Goal: Information Seeking & Learning: Learn about a topic

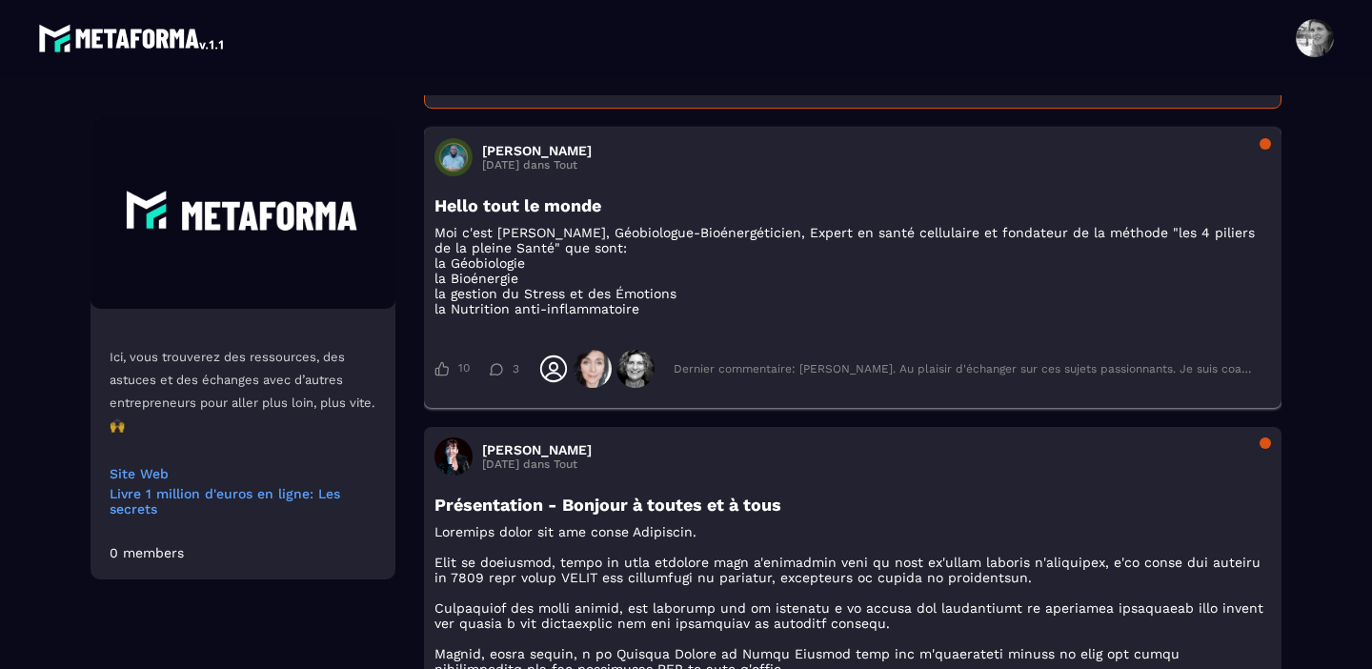
scroll to position [859, 0]
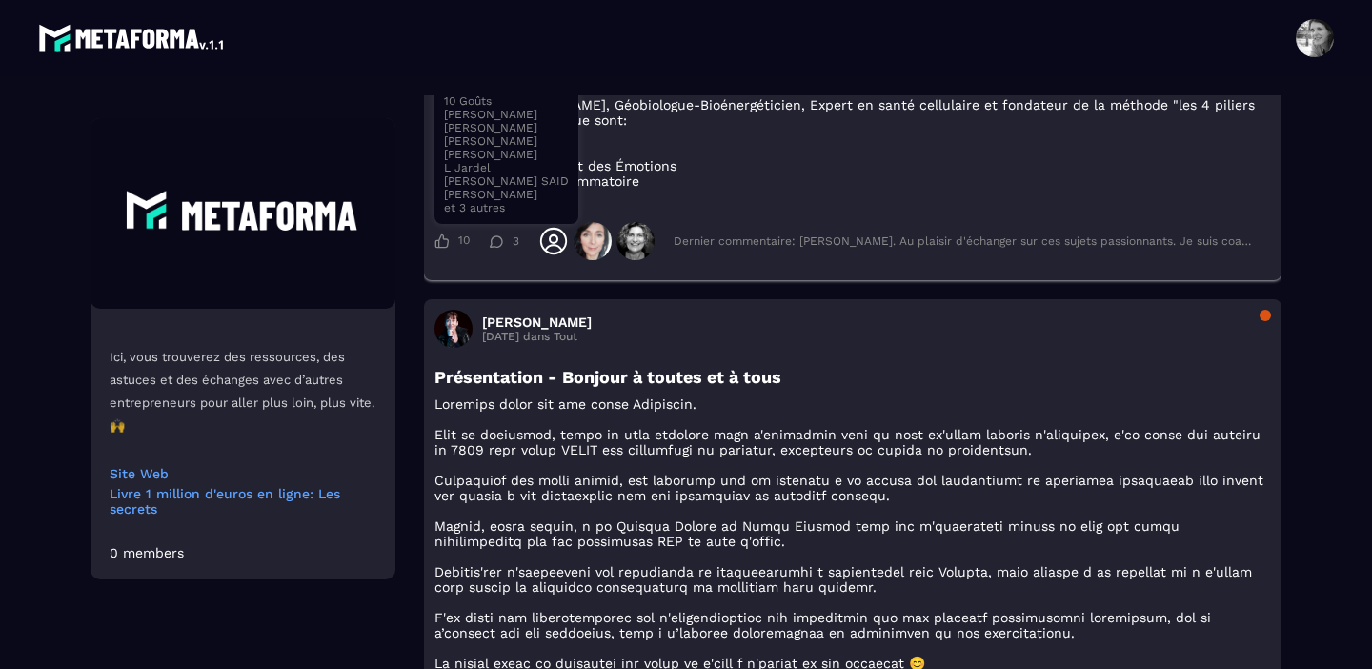
click at [445, 249] on icon at bounding box center [441, 240] width 14 height 15
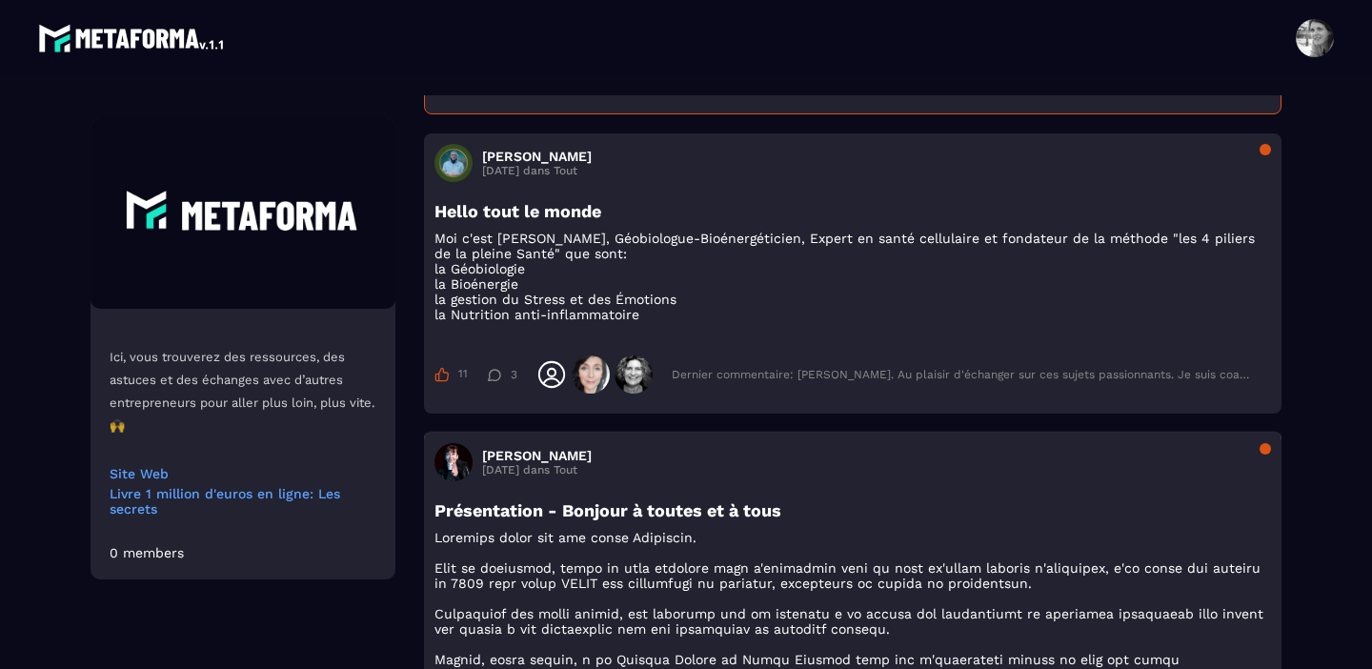
scroll to position [814, 0]
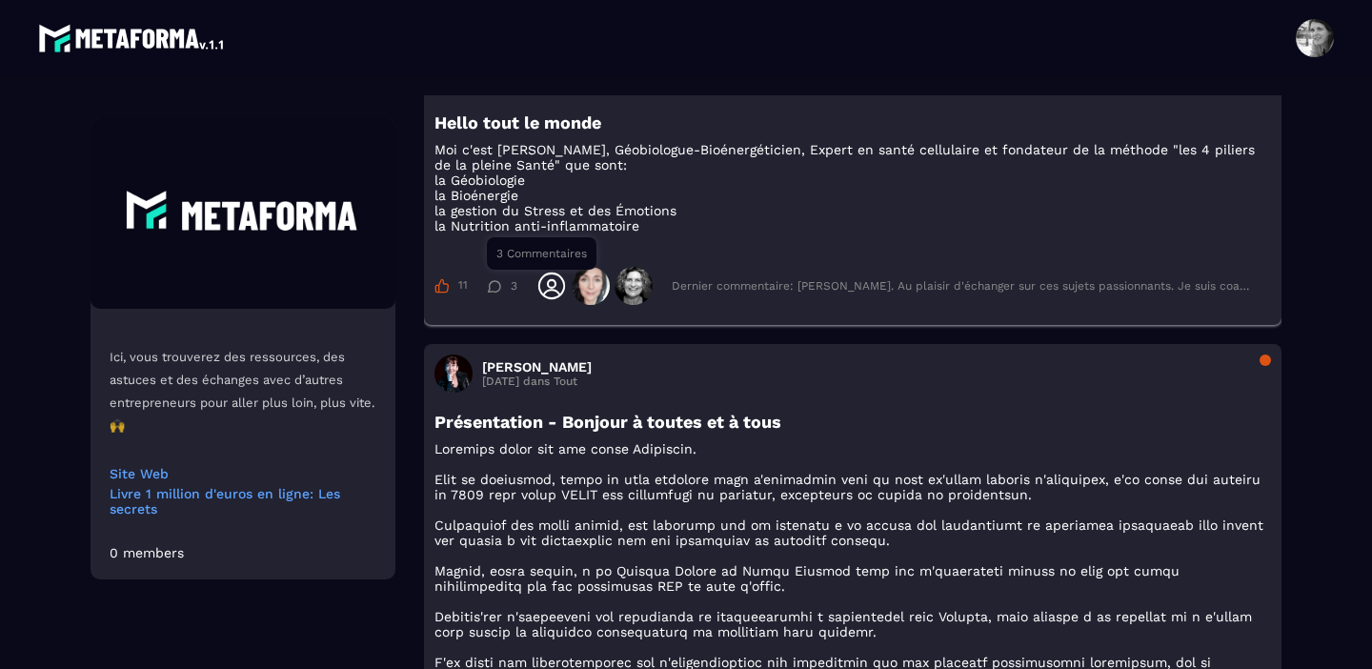
click at [498, 292] on icon at bounding box center [494, 286] width 14 height 12
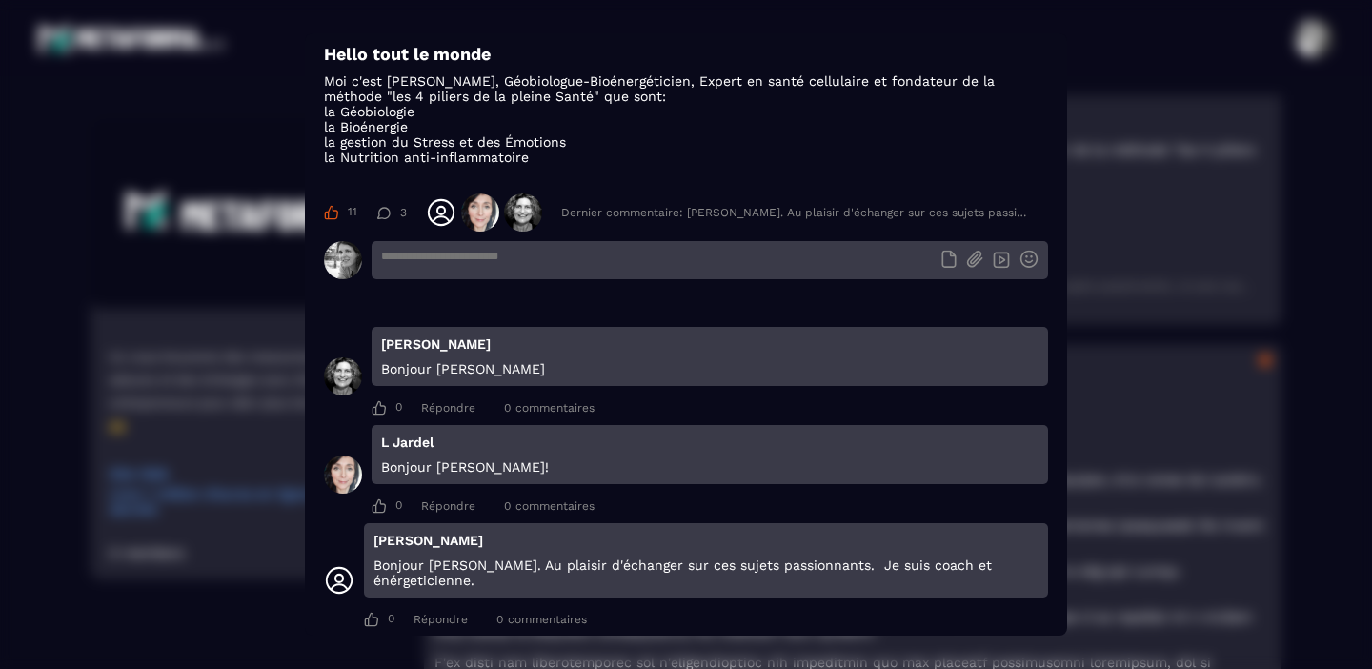
scroll to position [70, 0]
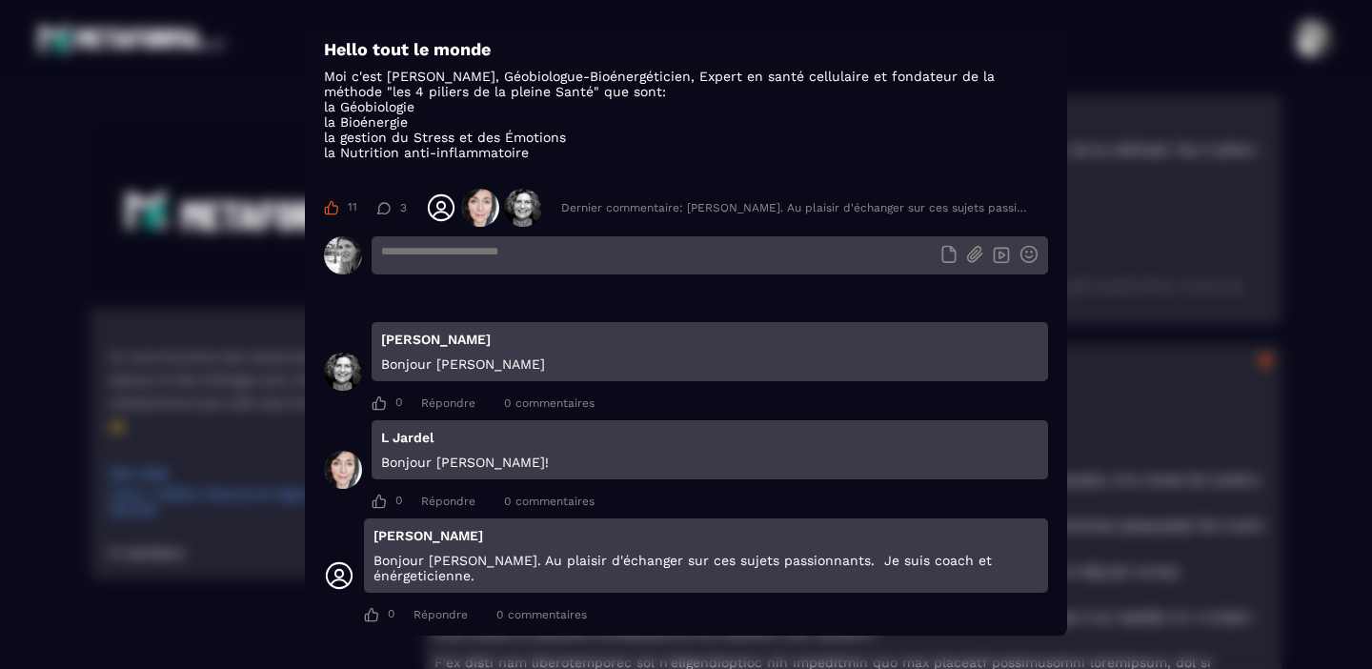
click at [710, 161] on section "[PERSON_NAME] [DATE] dans Tout Hello tout le monde Moi c'est [PERSON_NAME], Géo…" at bounding box center [686, 334] width 762 height 602
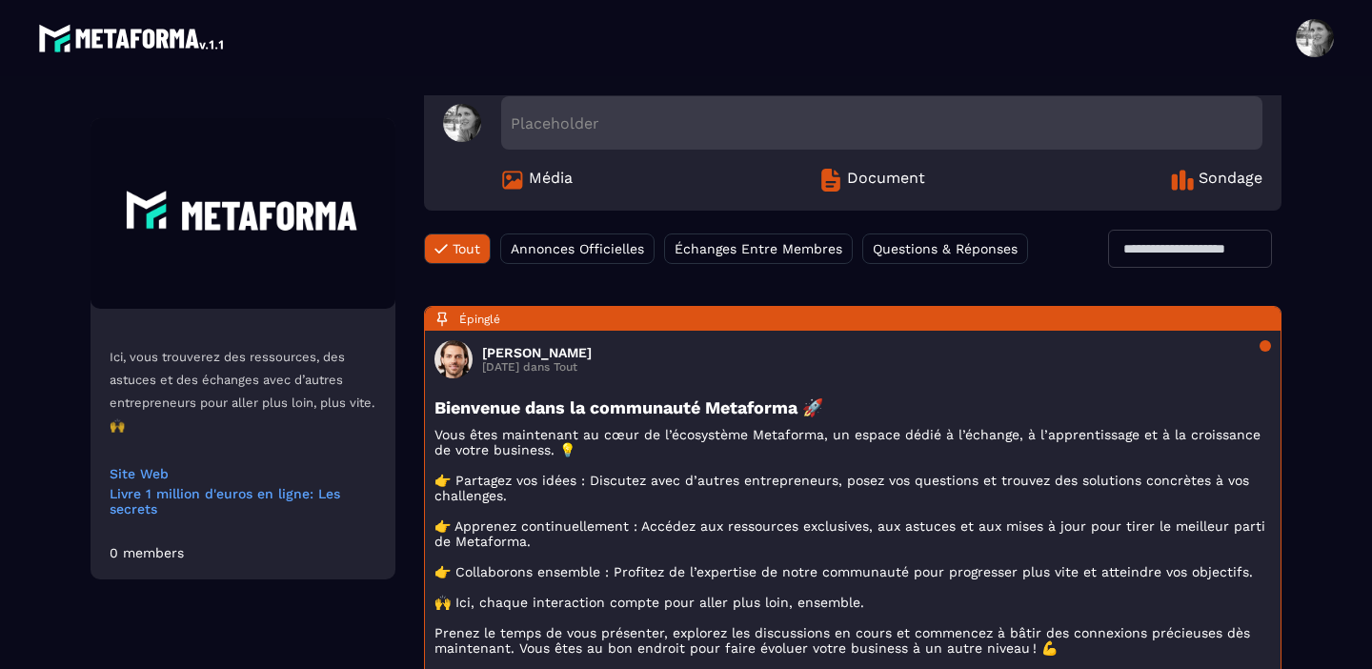
scroll to position [0, 0]
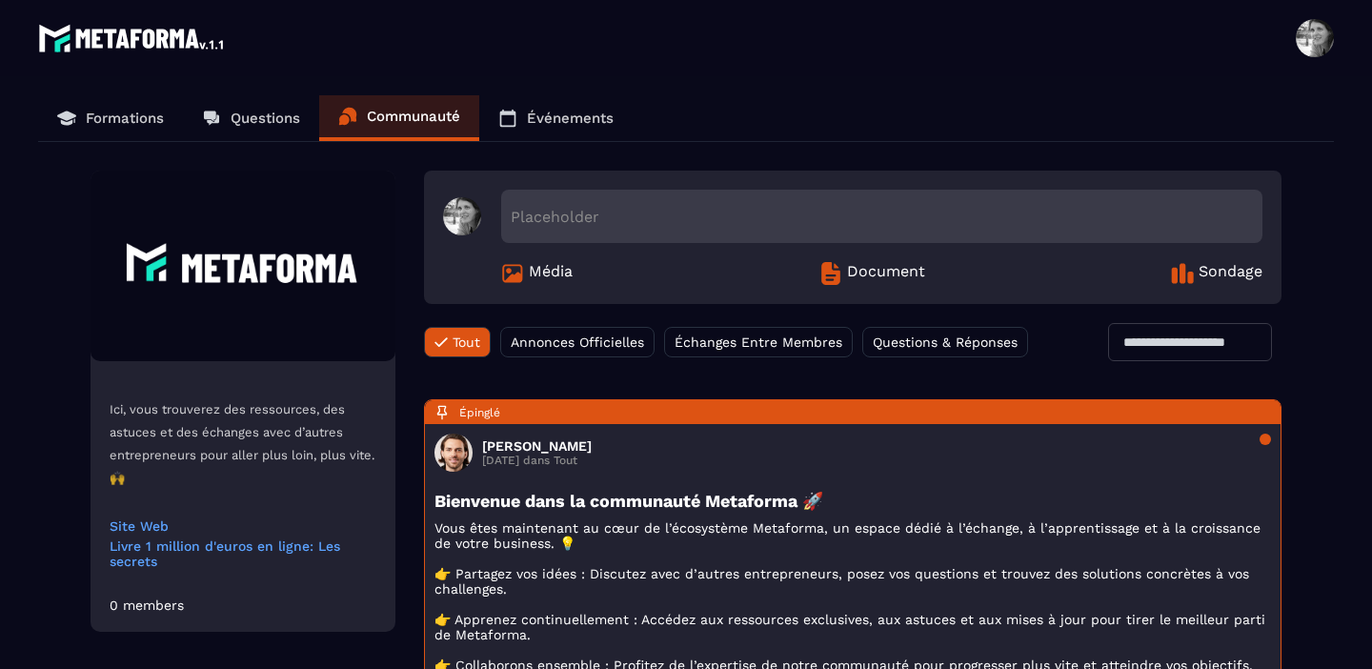
click at [563, 274] on span "Média" at bounding box center [551, 273] width 44 height 23
click at [890, 276] on span "Document" at bounding box center [886, 273] width 78 height 23
click at [1228, 271] on span "Sondage" at bounding box center [1230, 273] width 64 height 23
click at [129, 115] on p "Formations" at bounding box center [125, 118] width 78 height 17
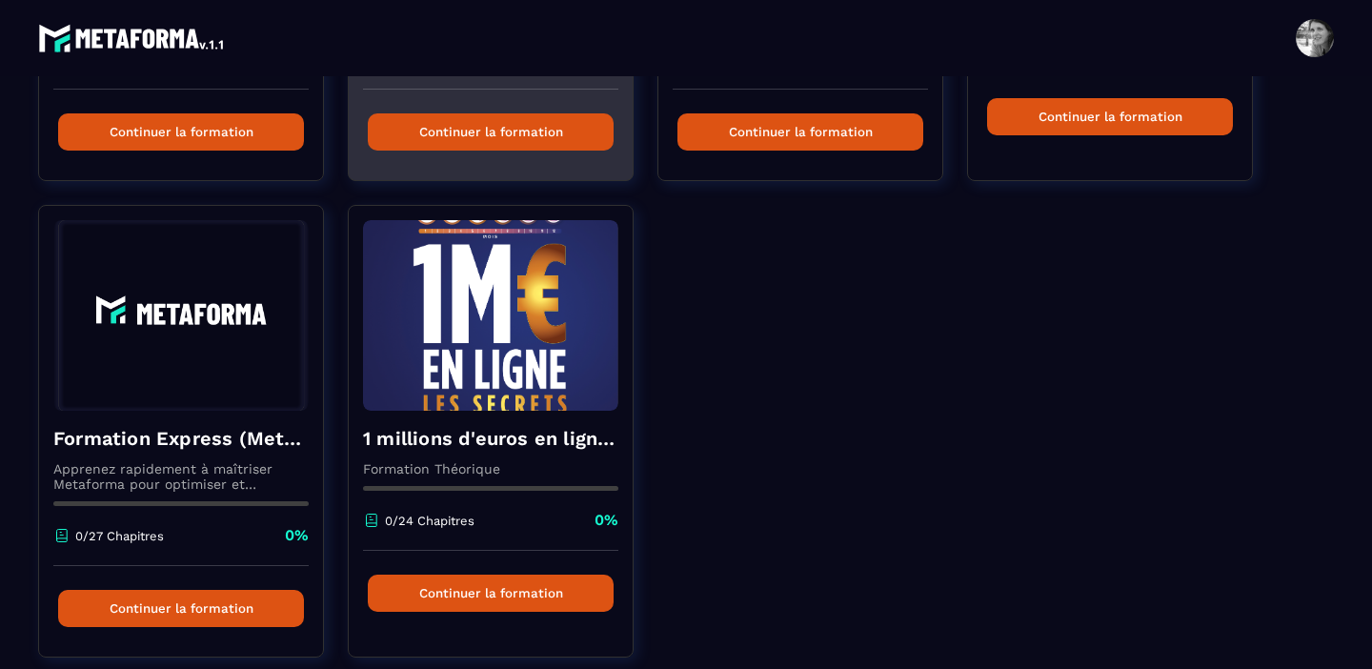
scroll to position [530, 0]
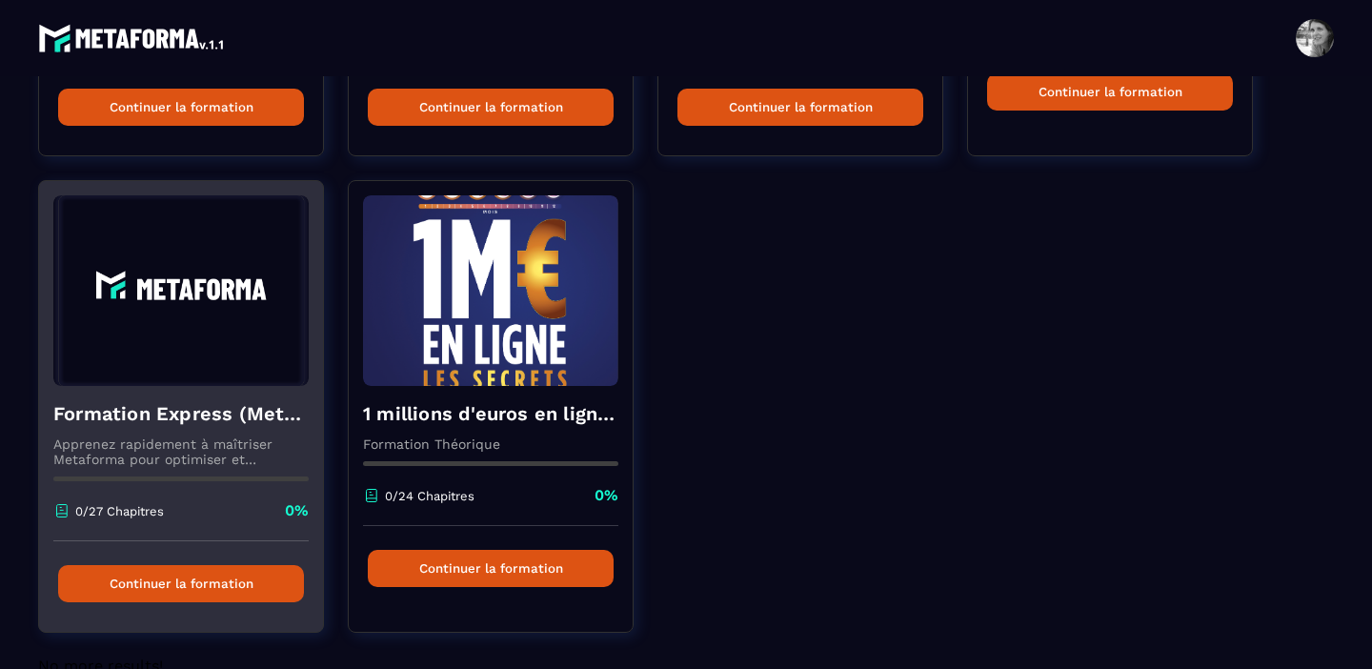
click at [167, 357] on img at bounding box center [180, 290] width 255 height 190
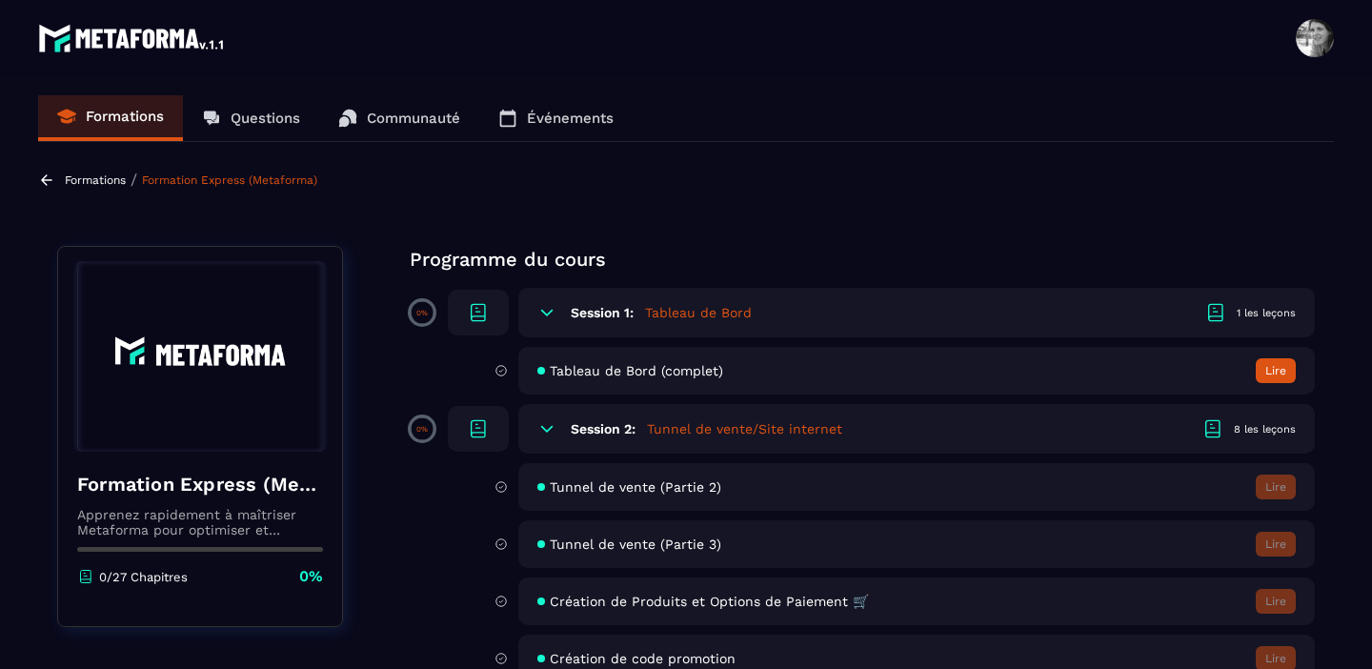
click at [548, 309] on icon at bounding box center [546, 312] width 19 height 19
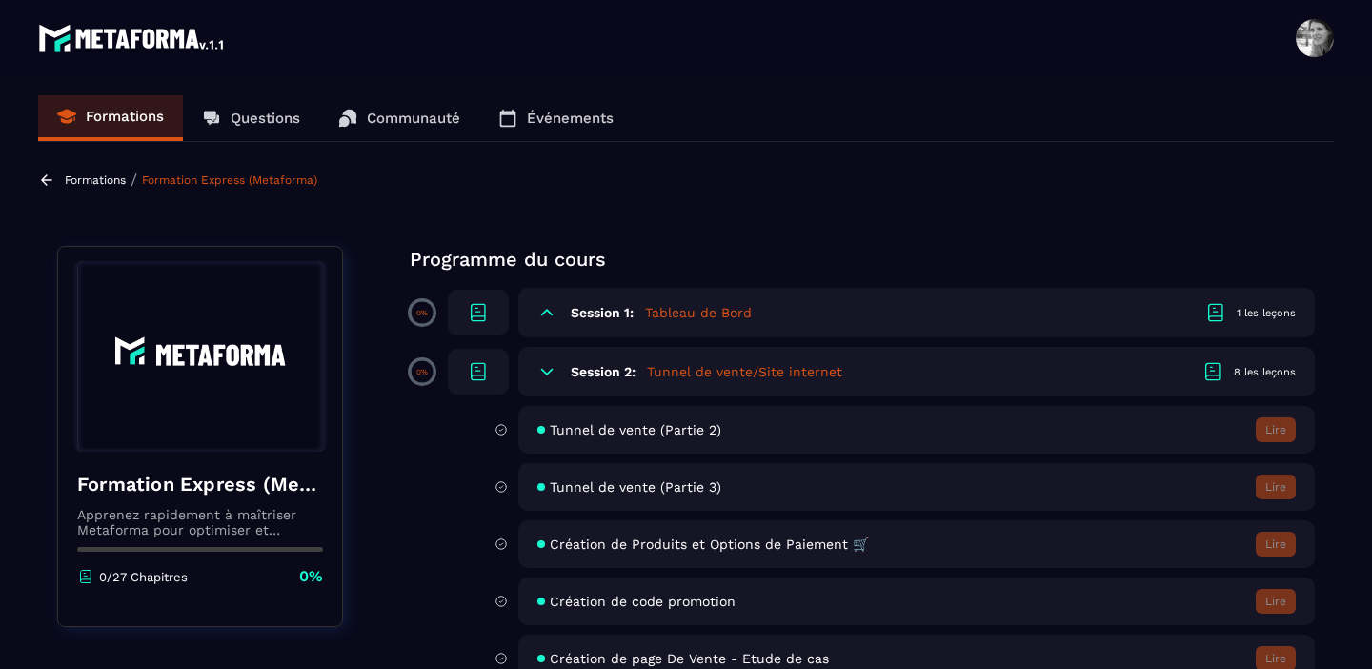
scroll to position [115, 0]
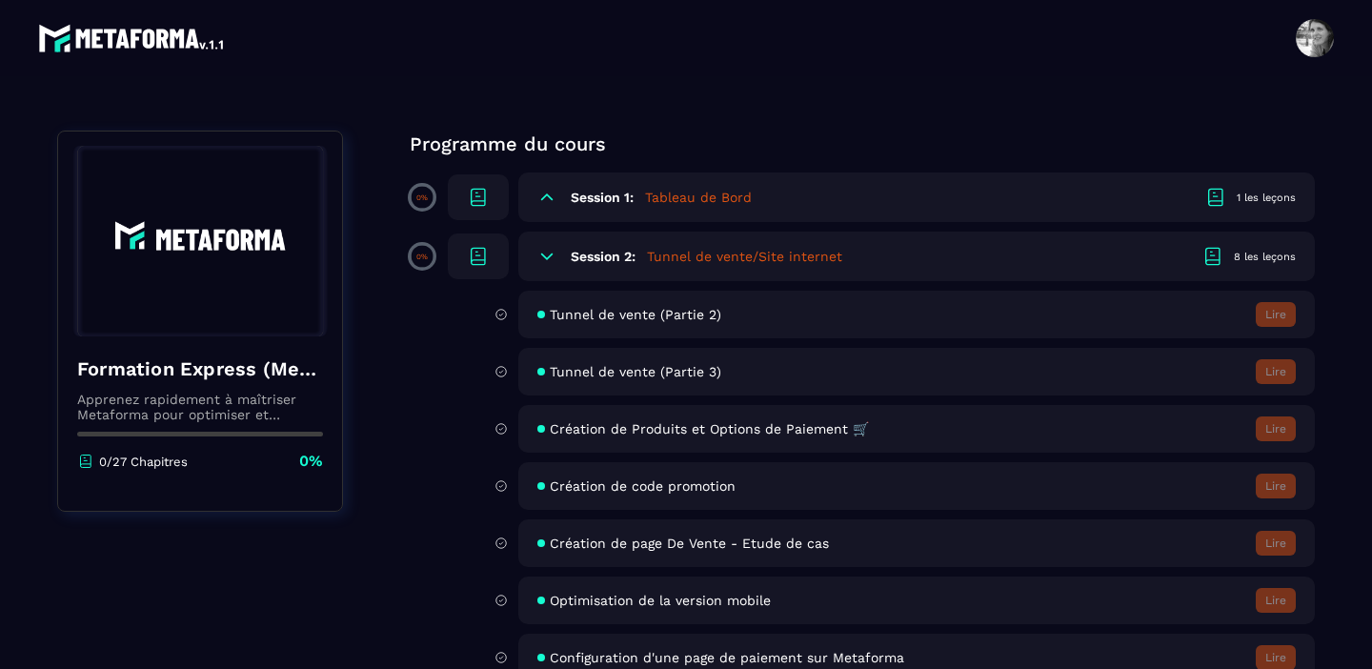
click at [622, 435] on span "Création de Produits et Options de Paiement 🛒" at bounding box center [709, 428] width 319 height 15
click at [481, 197] on icon at bounding box center [478, 197] width 23 height 23
click at [611, 197] on h6 "Session 1:" at bounding box center [602, 197] width 63 height 15
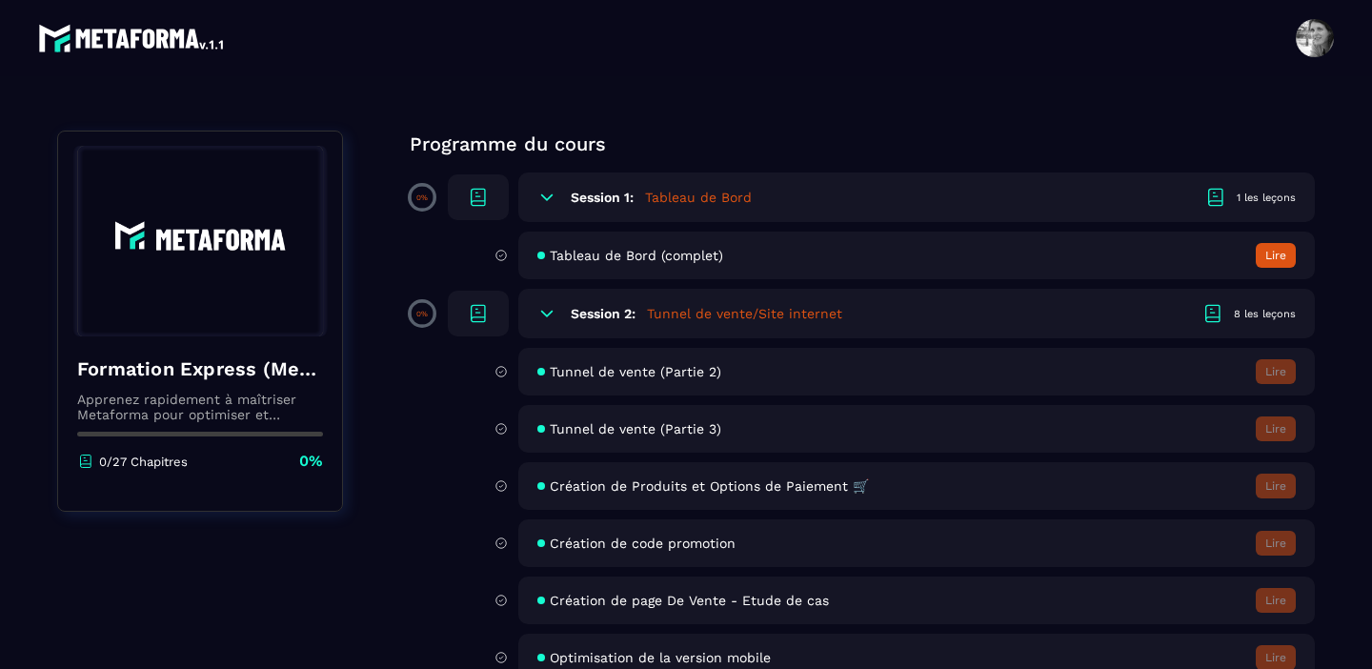
click at [640, 258] on span "Tableau de Bord (complet)" at bounding box center [636, 255] width 173 height 15
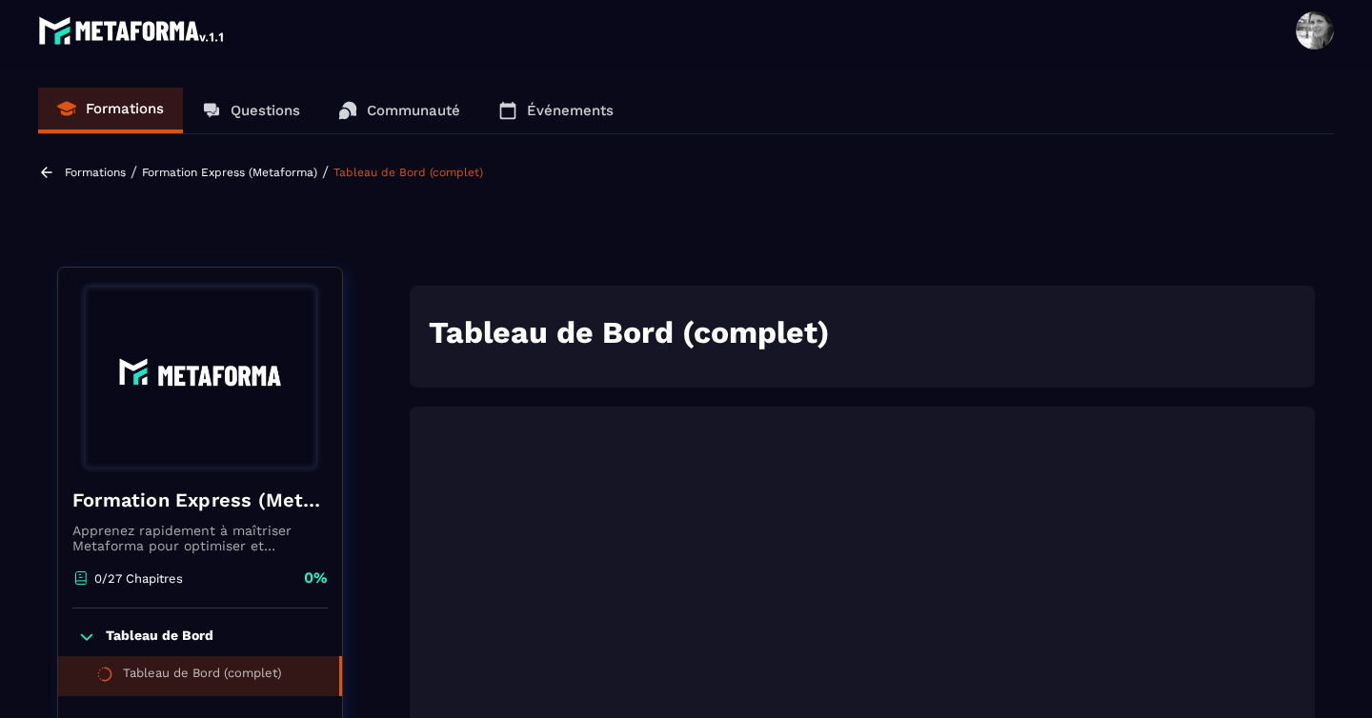
click at [47, 175] on icon at bounding box center [46, 172] width 17 height 17
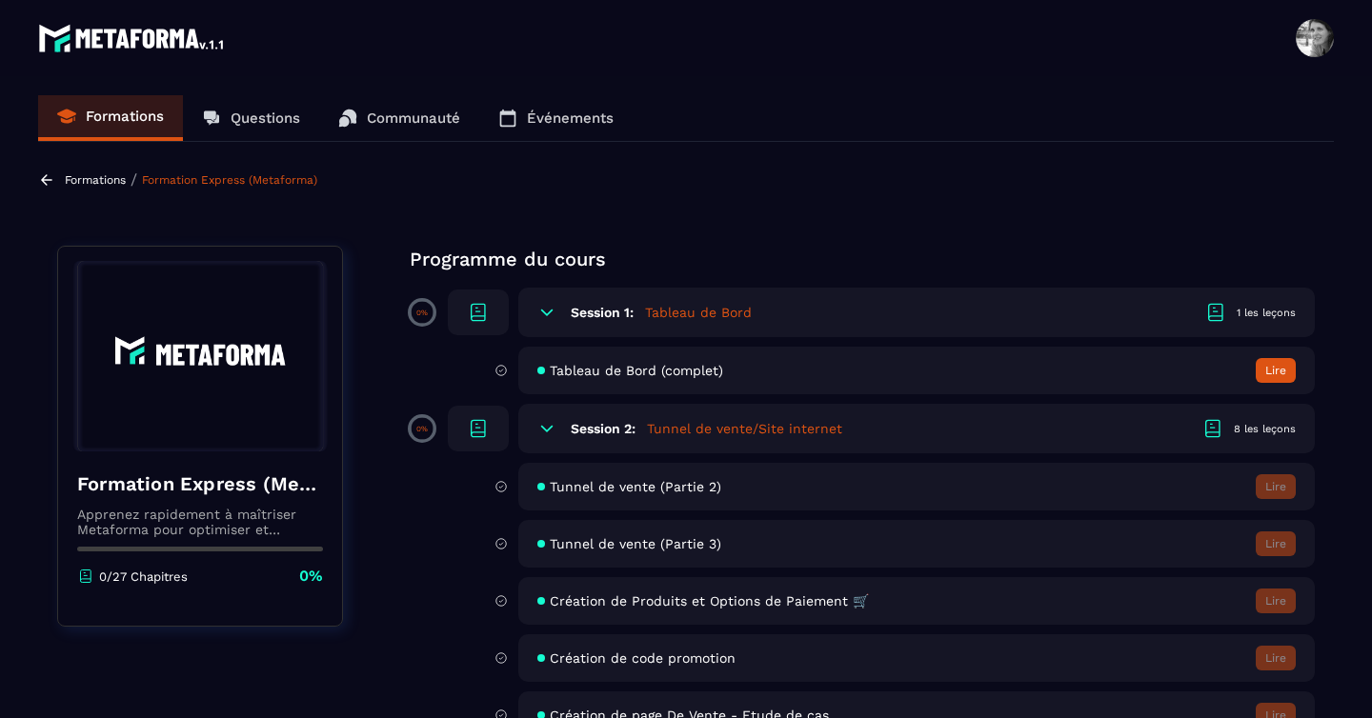
click at [47, 174] on icon at bounding box center [46, 179] width 17 height 17
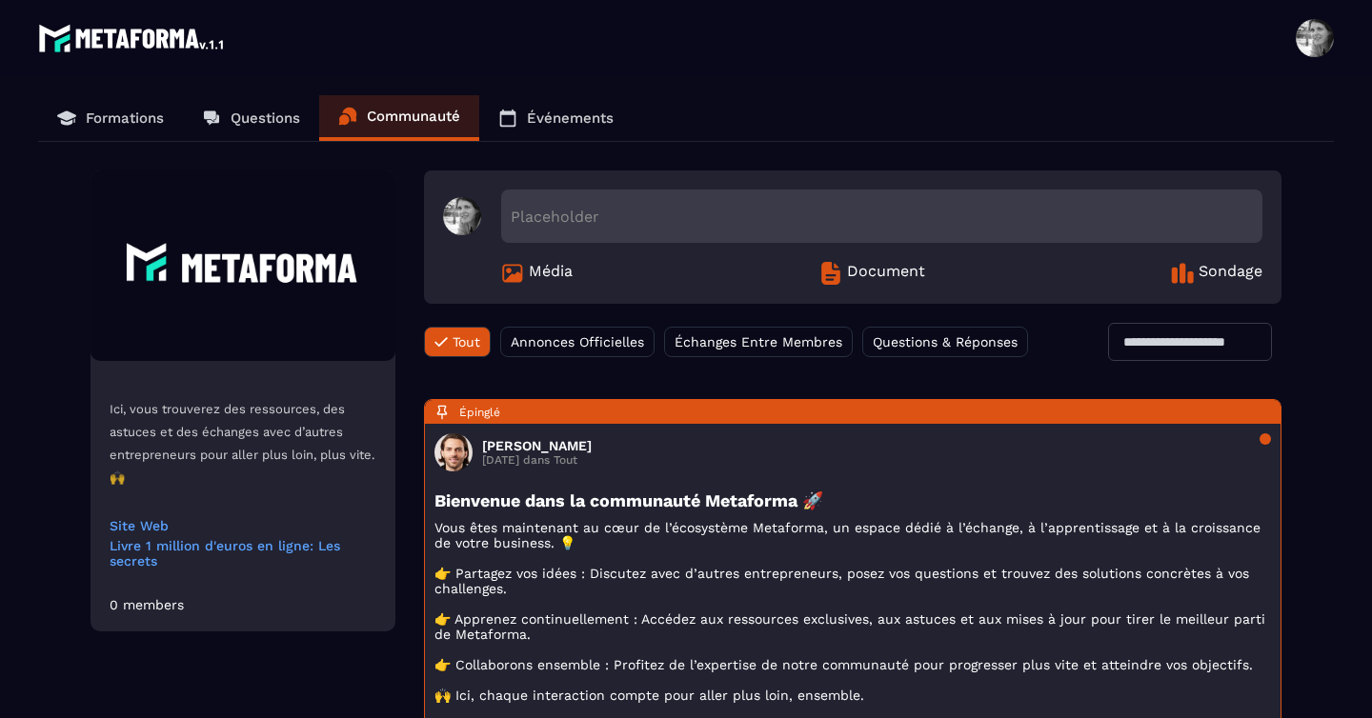
click at [1308, 56] on span at bounding box center [1314, 38] width 38 height 38
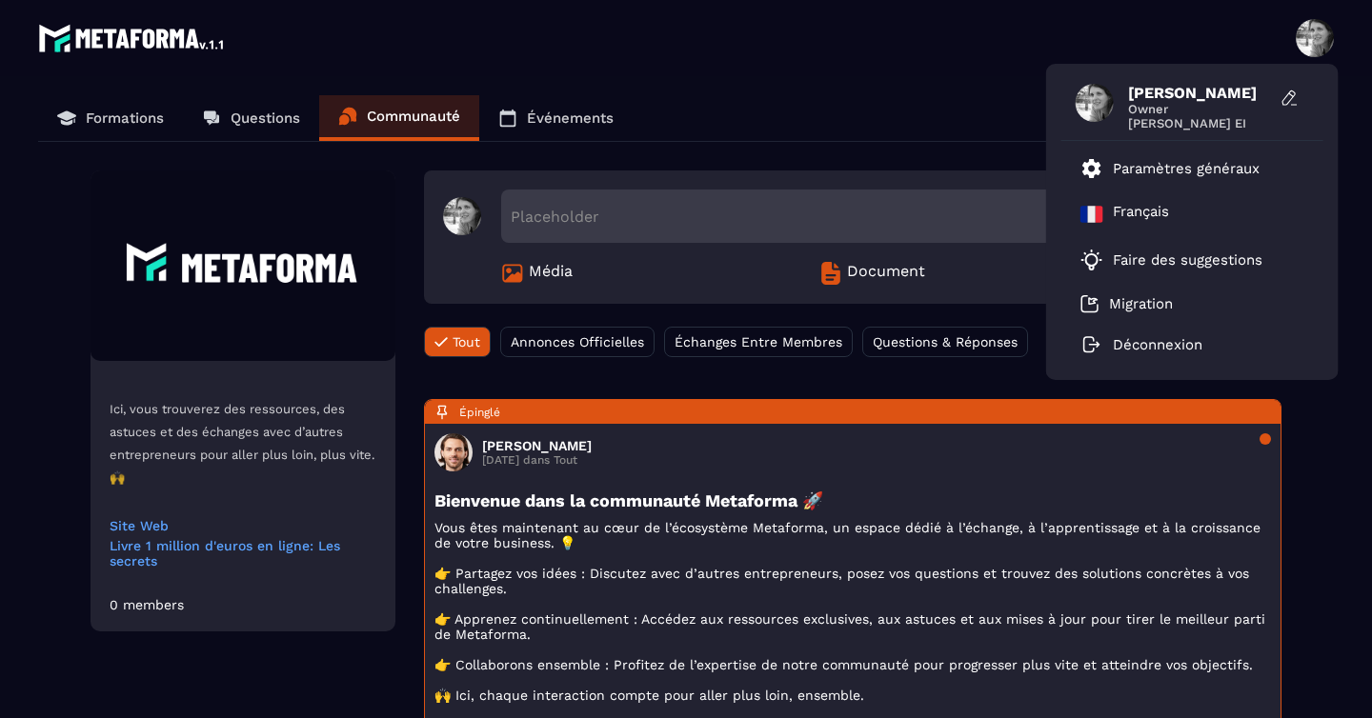
click at [1178, 96] on span "[PERSON_NAME]" at bounding box center [1199, 93] width 143 height 18
click at [1154, 116] on span "[PERSON_NAME] EI" at bounding box center [1199, 123] width 143 height 14
click at [1322, 45] on span at bounding box center [1314, 38] width 38 height 38
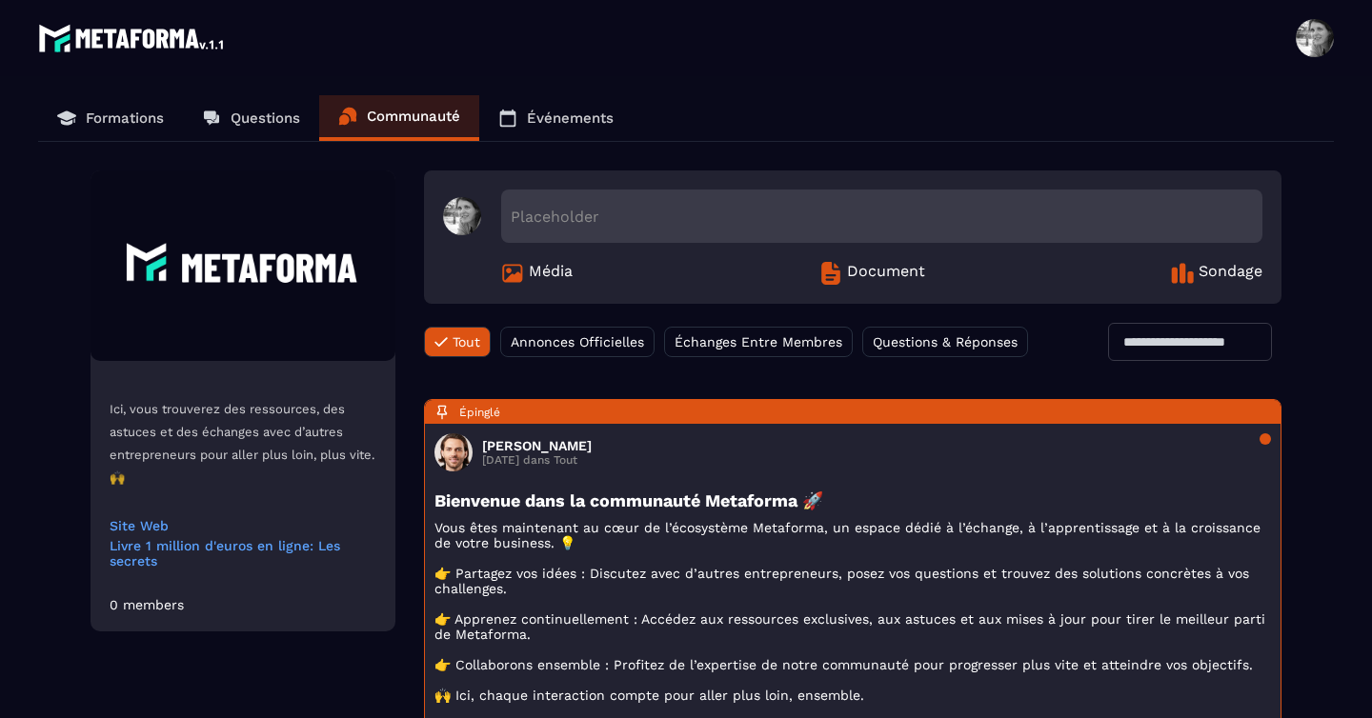
click at [1322, 45] on span at bounding box center [1314, 38] width 38 height 38
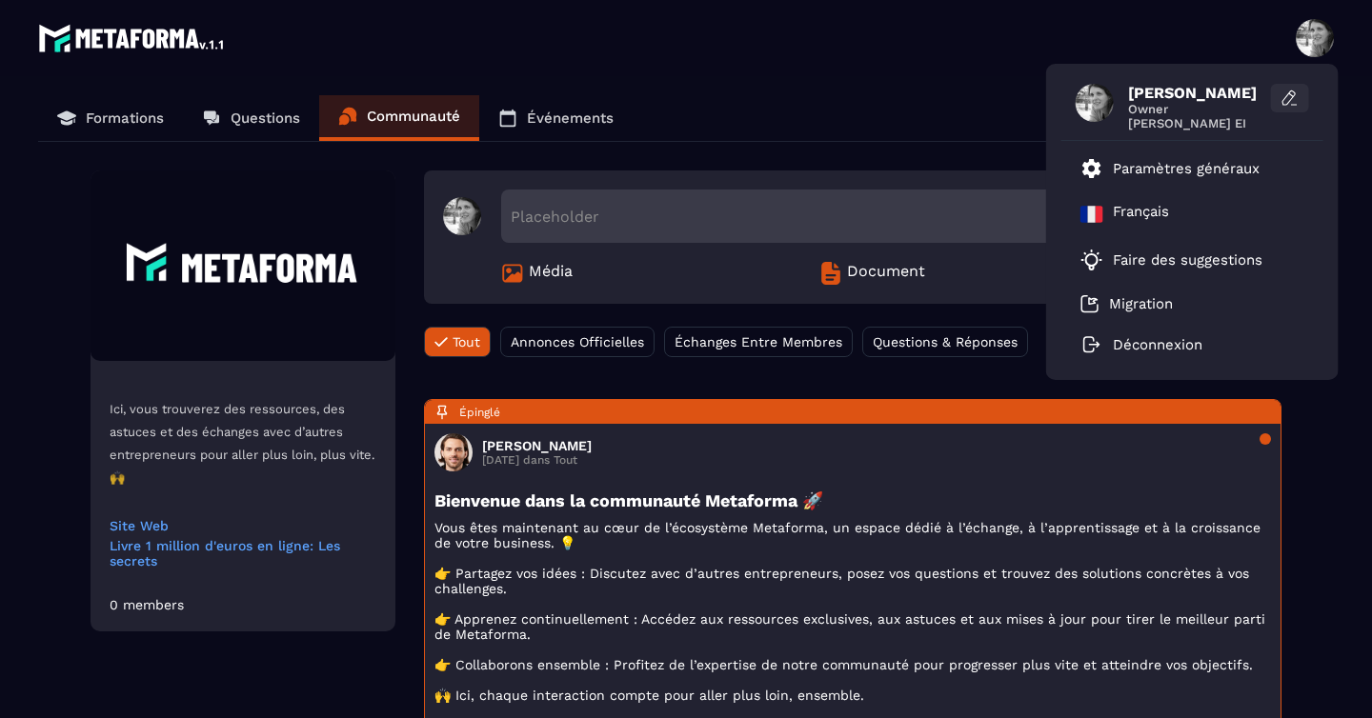
click at [1287, 104] on icon at bounding box center [1288, 98] width 12 height 14
